Goal: Task Accomplishment & Management: Manage account settings

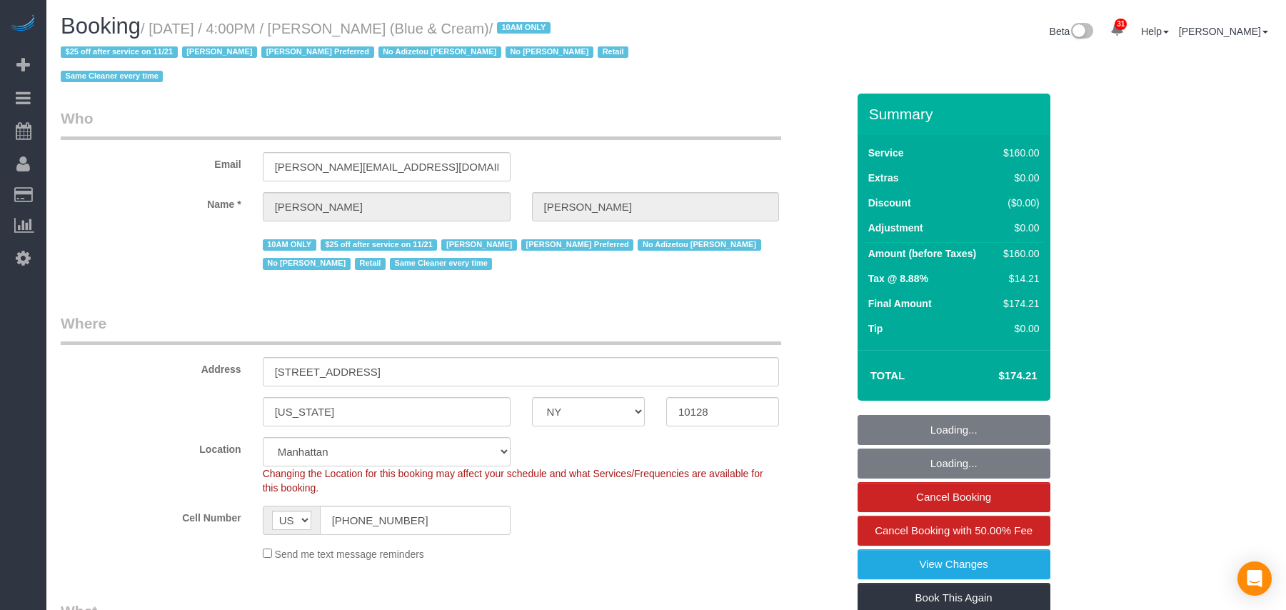
select select "NY"
select select "number:89"
select select "number:90"
select select "number:15"
select select "number:5"
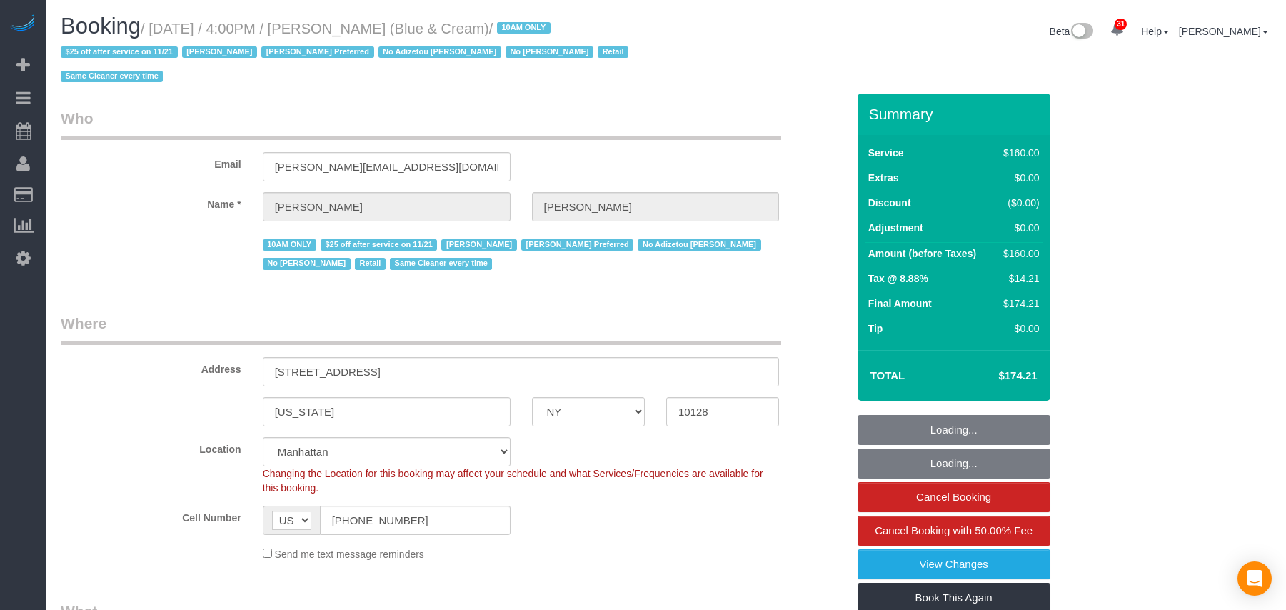
select select "object:1470"
select select "string:stripe-pm_1RrPad4VGloSiKo7K45zcC9I"
select select "spot1"
select select "NY"
select select "object:1470"
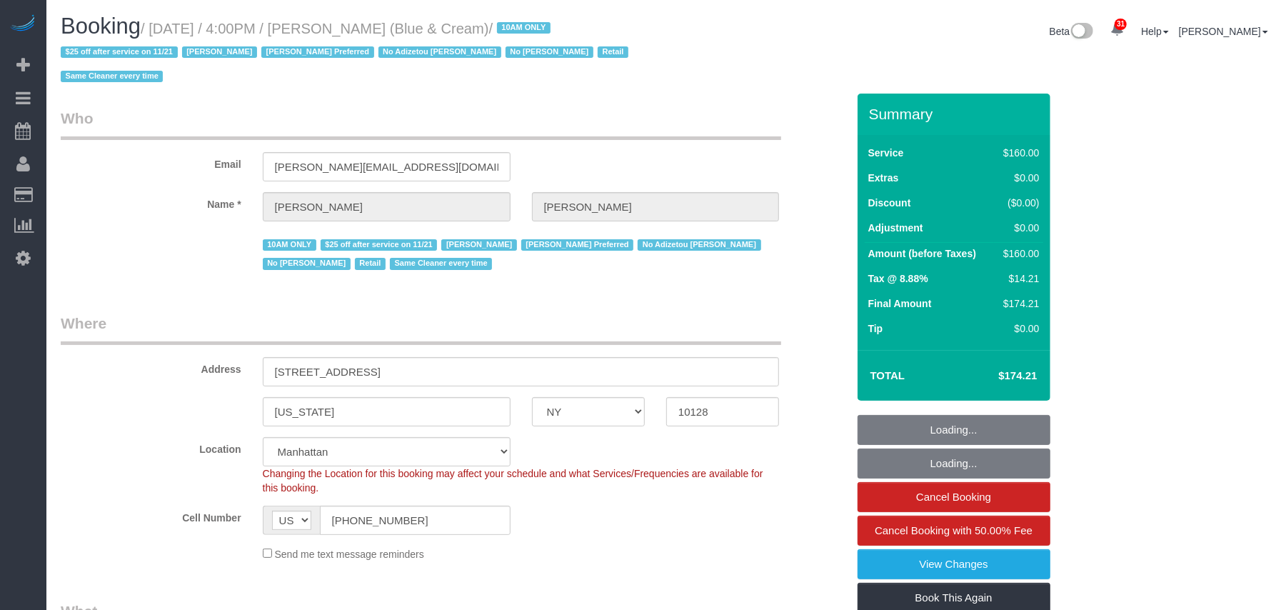
select select "string:stripe-pm_1RrPad4VGloSiKo7K45zcC9I"
select select "spot1"
select select "number:89"
select select "number:90"
select select "number:15"
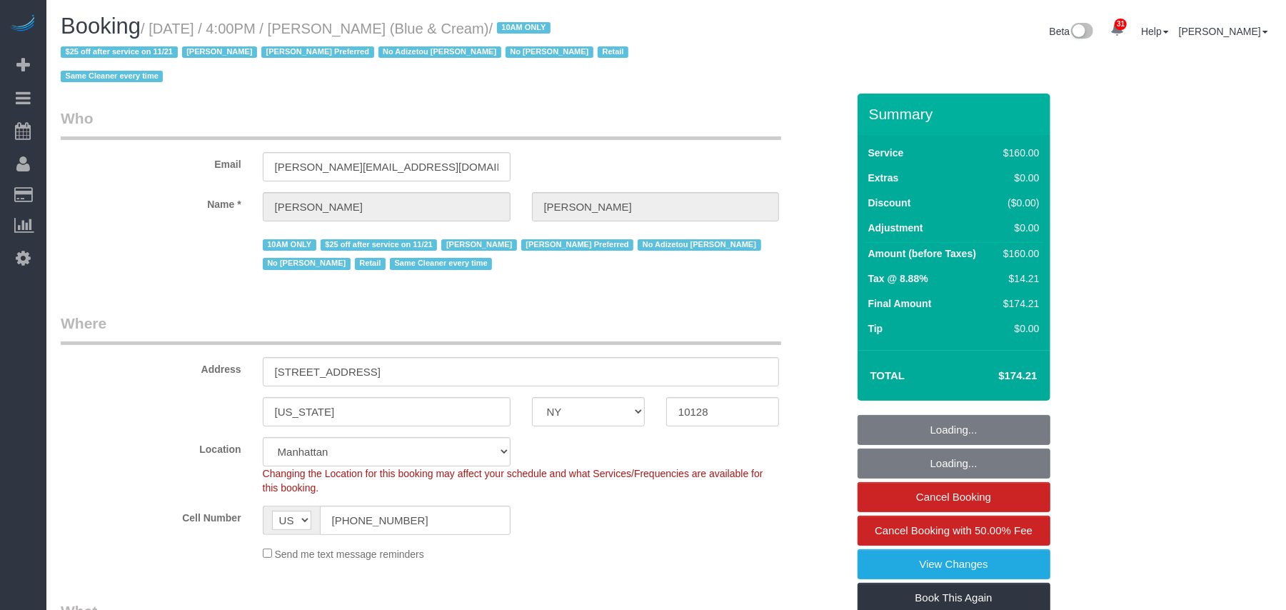
select select "number:5"
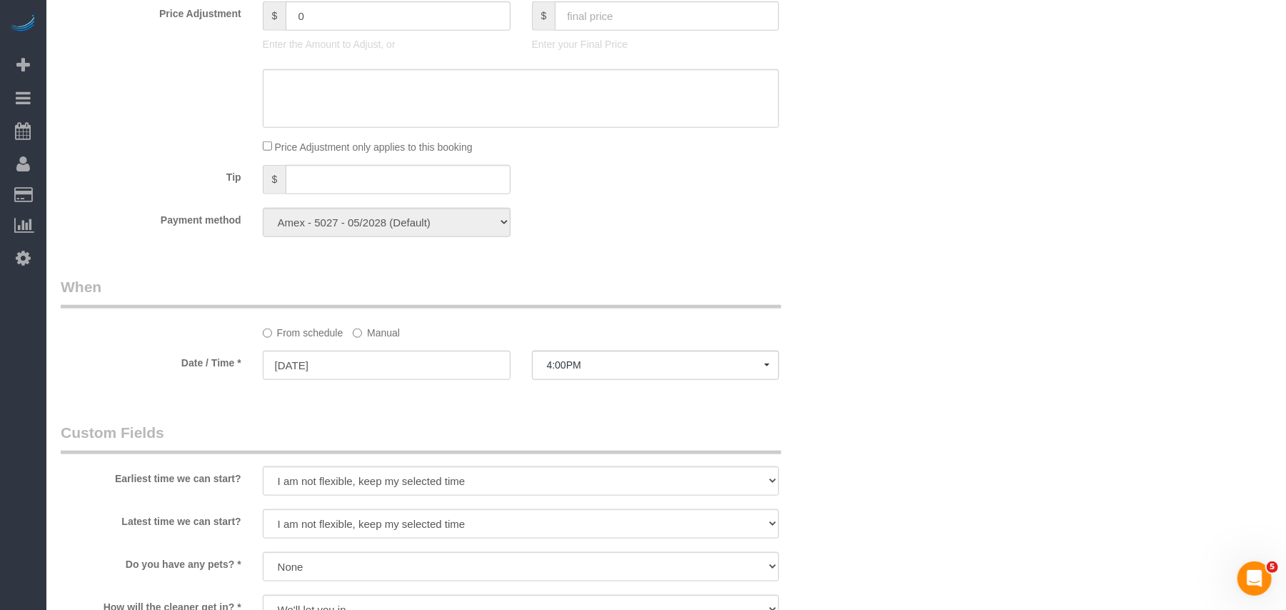
scroll to position [952, 0]
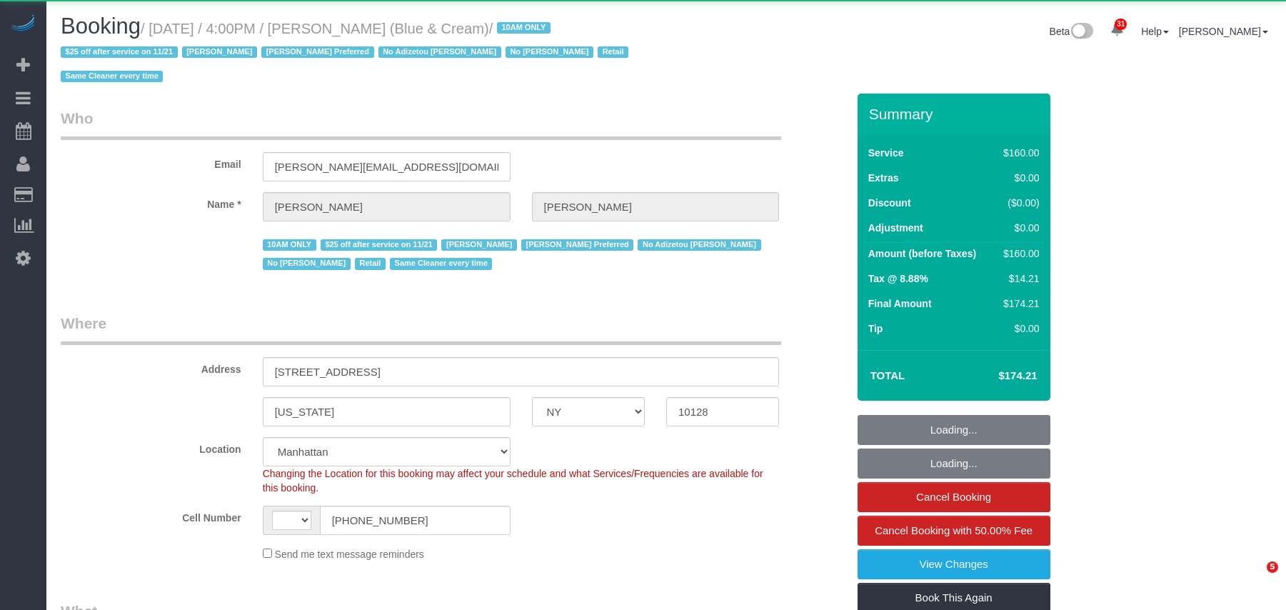
select select "NY"
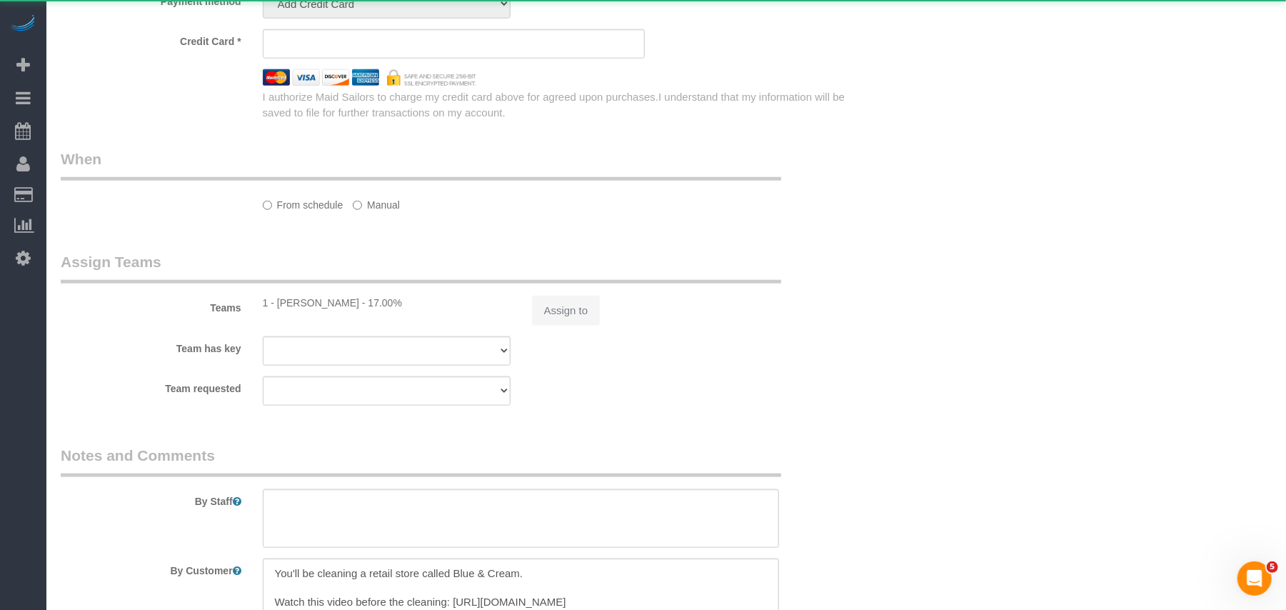
select select "string:[GEOGRAPHIC_DATA]"
select select "object:606"
select select "string:stripe-pm_1RrPad4VGloSiKo7K45zcC9I"
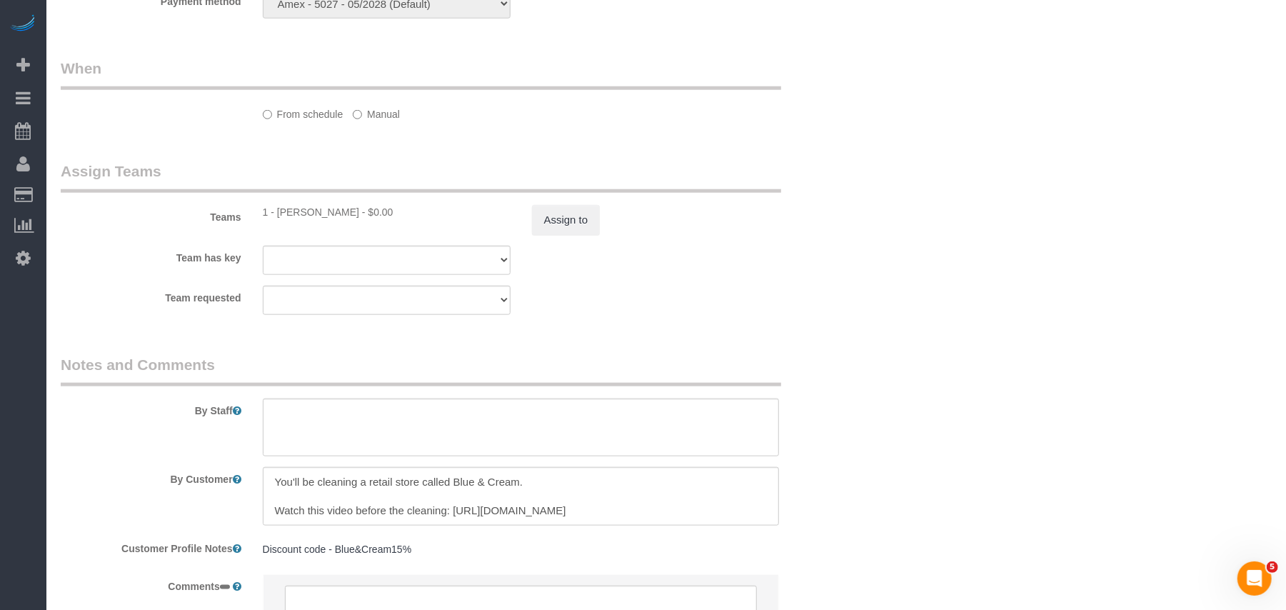
select select "number:89"
select select "number:90"
select select "number:15"
select select "number:5"
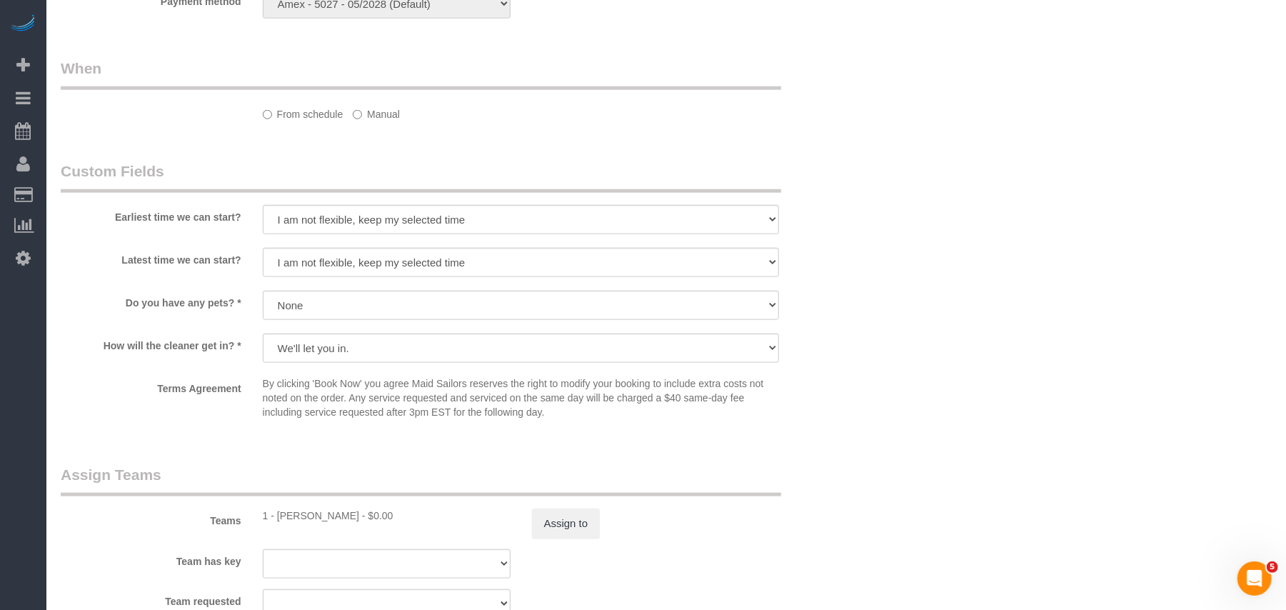
select select "spot1"
